Goal: Task Accomplishment & Management: Manage account settings

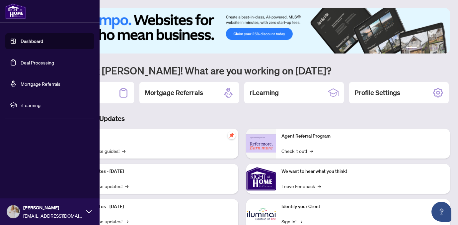
click at [21, 43] on link "Dashboard" at bounding box center [32, 41] width 23 height 6
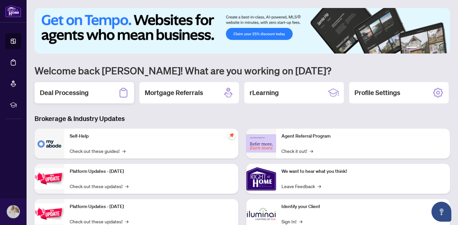
click at [83, 92] on h2 "Deal Processing" at bounding box center [64, 92] width 49 height 9
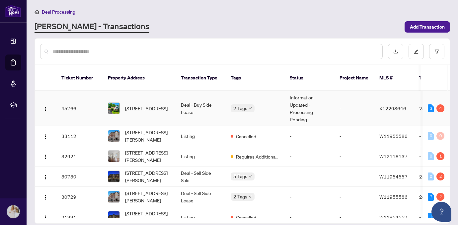
click at [206, 105] on td "Deal - Buy Side Lease" at bounding box center [200, 108] width 50 height 35
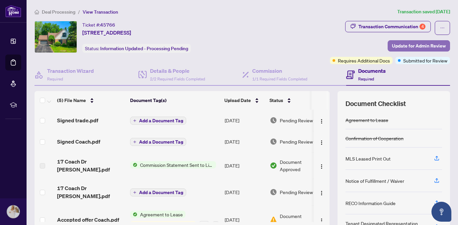
click at [398, 46] on span "Update for Admin Review" at bounding box center [419, 45] width 54 height 11
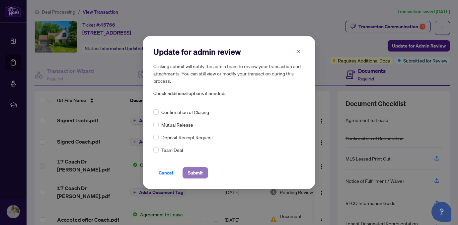
click at [192, 173] on span "Submit" at bounding box center [195, 172] width 15 height 11
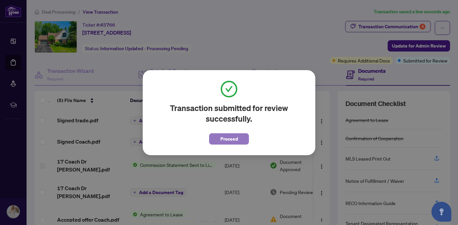
click at [226, 138] on span "Proceed" at bounding box center [229, 138] width 18 height 11
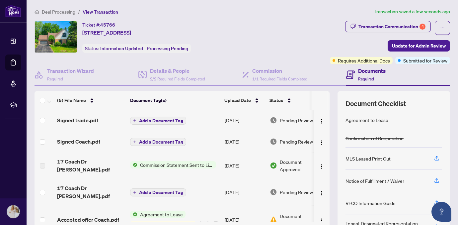
click at [146, 121] on span "Add a Document Tag" at bounding box center [161, 120] width 44 height 5
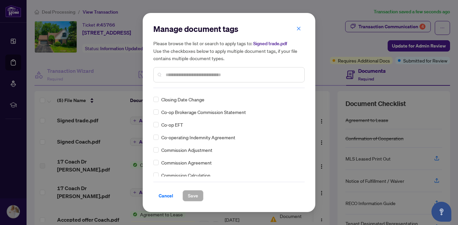
scroll to position [269, 0]
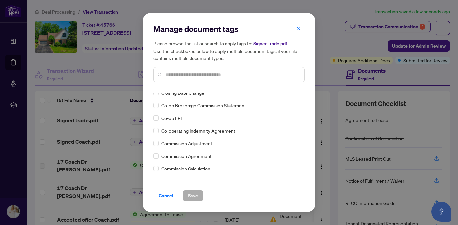
click at [179, 156] on span "Commission Agreement" at bounding box center [186, 155] width 50 height 7
click at [159, 155] on div "Commission Agreement" at bounding box center [226, 155] width 147 height 7
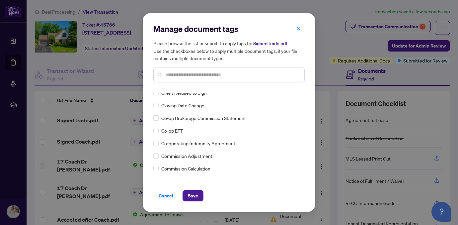
scroll to position [0, 0]
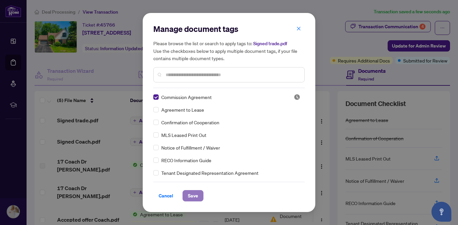
click at [198, 195] on button "Save" at bounding box center [192, 195] width 21 height 11
